Goal: Task Accomplishment & Management: Complete application form

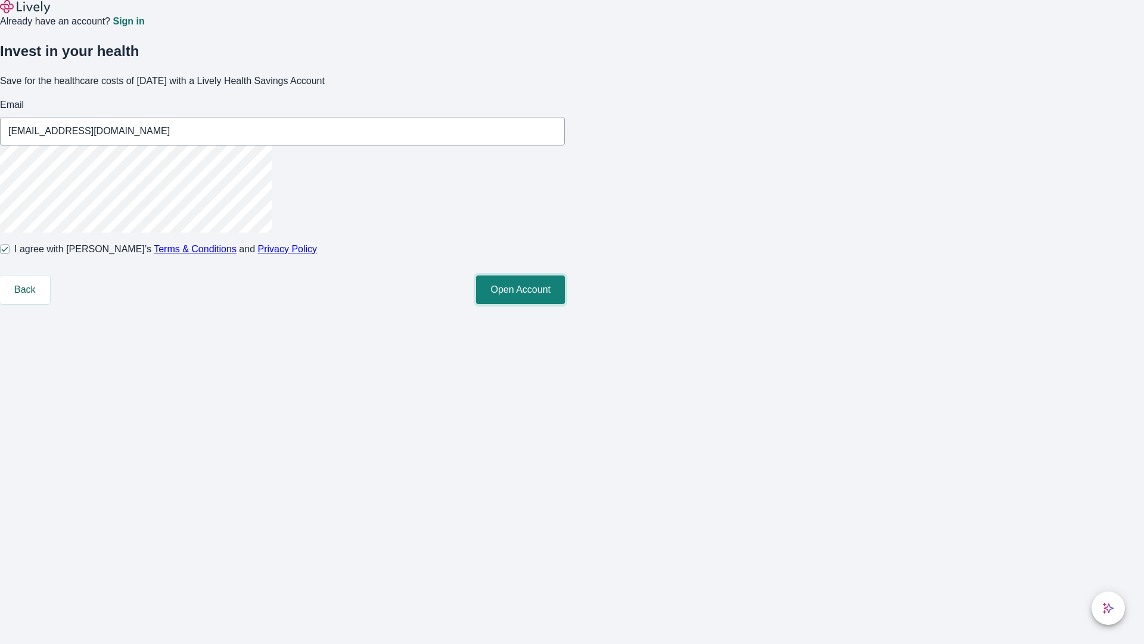
click at [565, 304] on button "Open Account" at bounding box center [520, 289] width 89 height 29
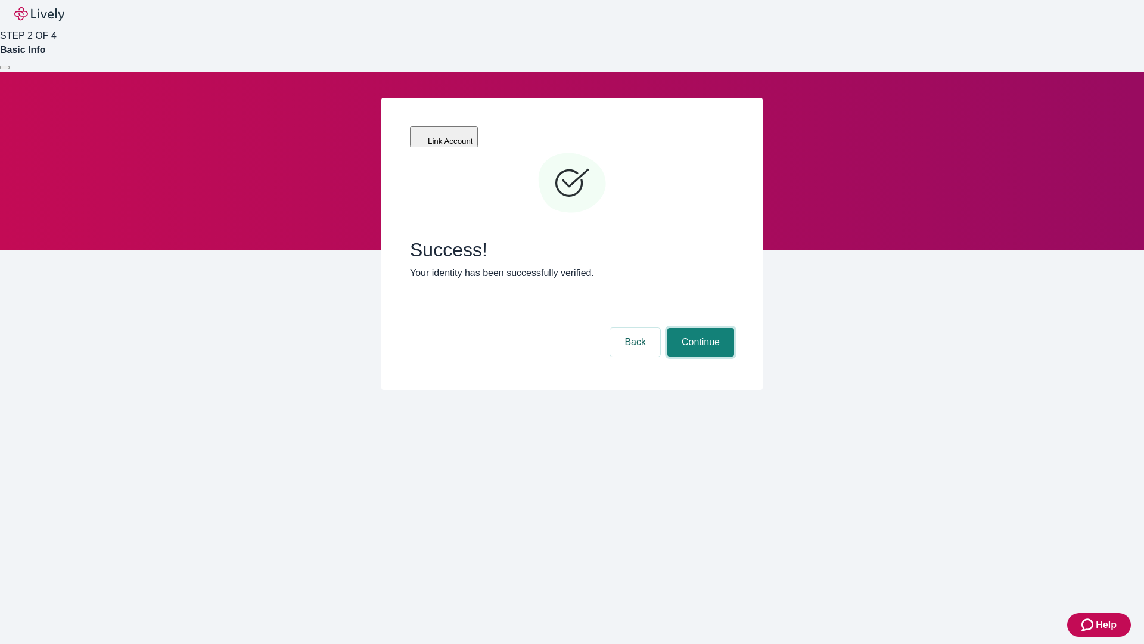
click at [699, 328] on button "Continue" at bounding box center [700, 342] width 67 height 29
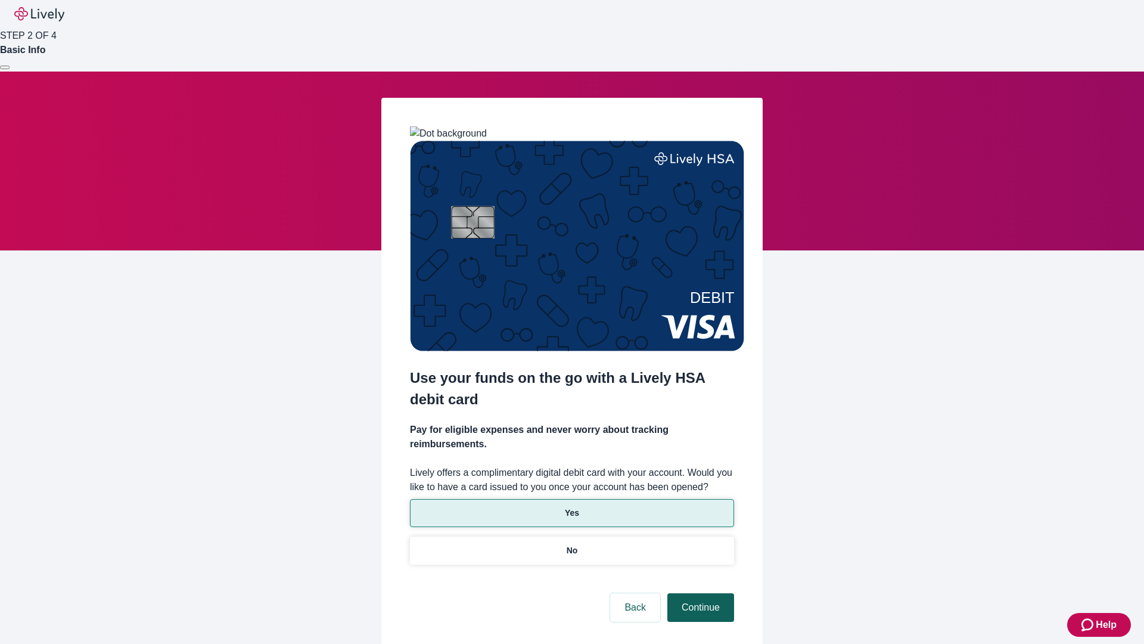
click at [571, 544] on p "No" at bounding box center [572, 550] width 11 height 13
click at [699, 593] on button "Continue" at bounding box center [700, 607] width 67 height 29
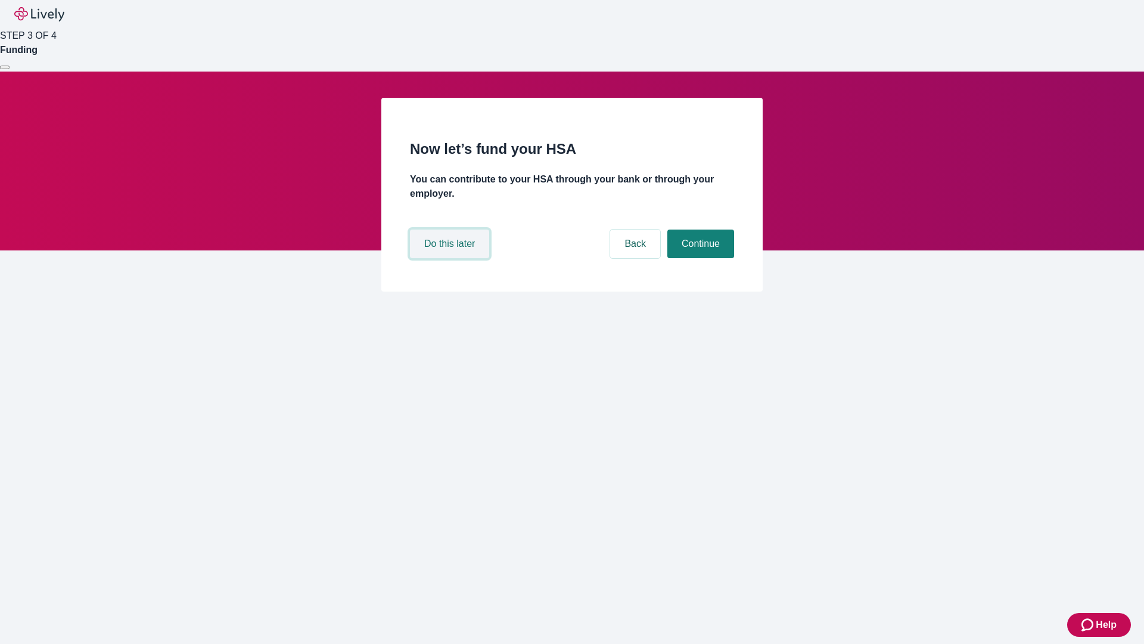
click at [451, 258] on button "Do this later" at bounding box center [449, 243] width 79 height 29
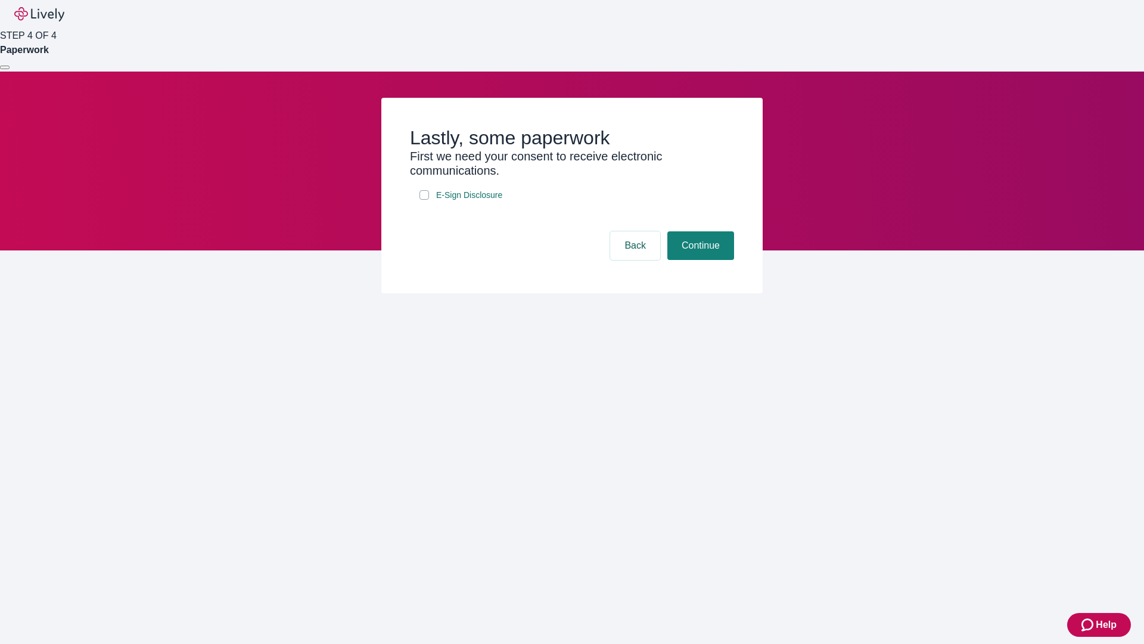
click at [424, 200] on input "E-Sign Disclosure" at bounding box center [424, 195] width 10 height 10
checkbox input "true"
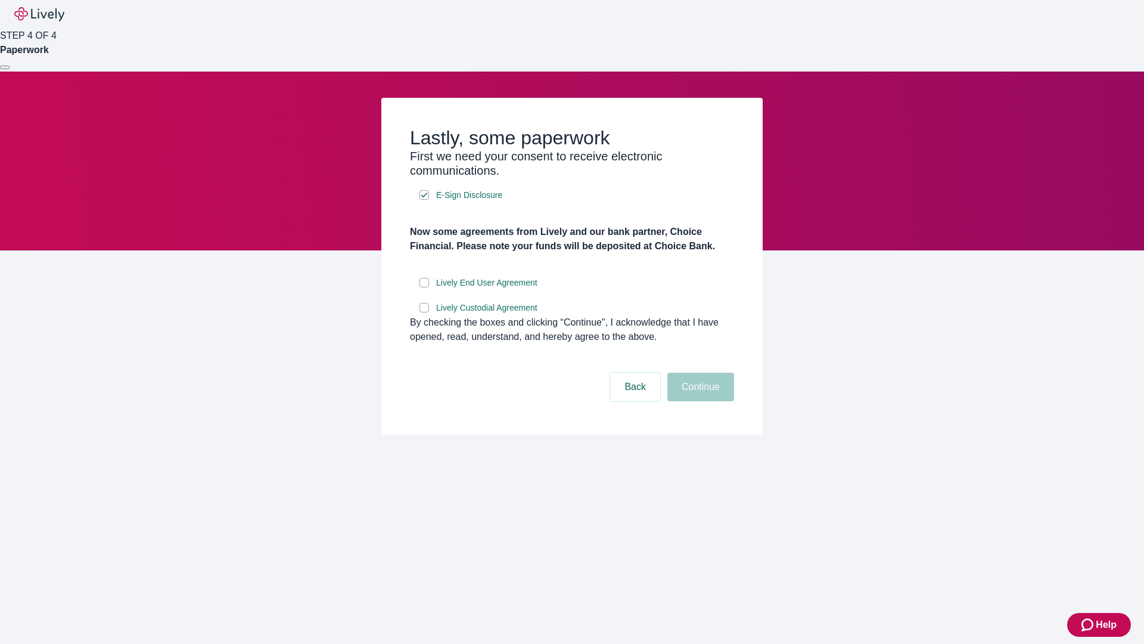
click at [424, 287] on input "Lively End User Agreement" at bounding box center [424, 283] width 10 height 10
checkbox input "true"
click at [424, 312] on input "Lively Custodial Agreement" at bounding box center [424, 308] width 10 height 10
checkbox input "true"
click at [699, 401] on button "Continue" at bounding box center [700, 386] width 67 height 29
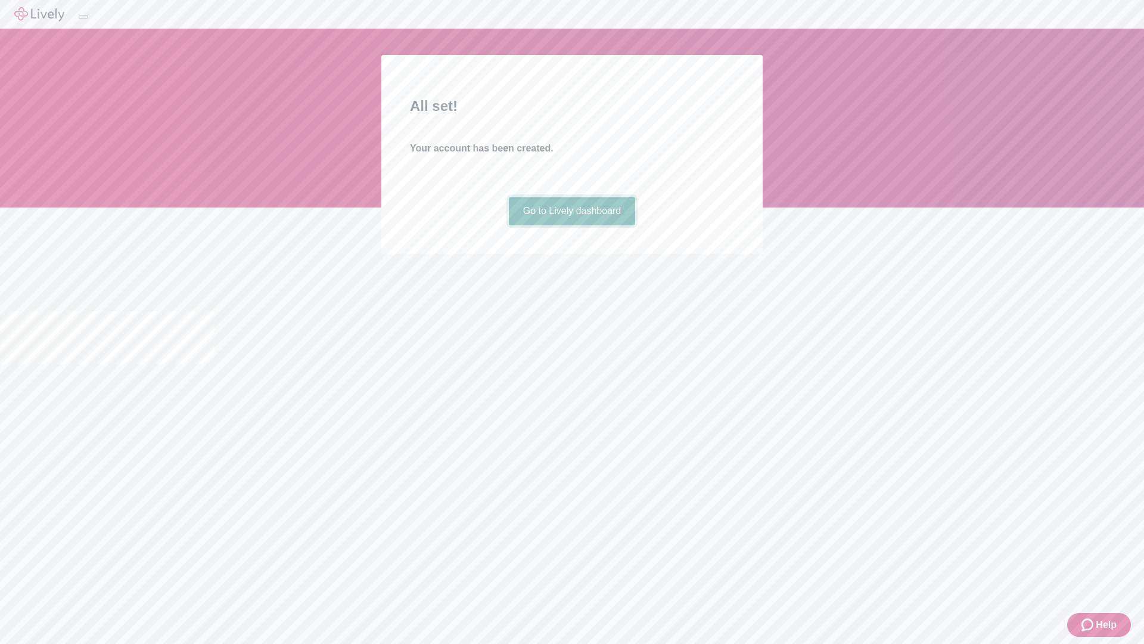
click at [571, 225] on link "Go to Lively dashboard" at bounding box center [572, 211] width 127 height 29
